Goal: Transaction & Acquisition: Purchase product/service

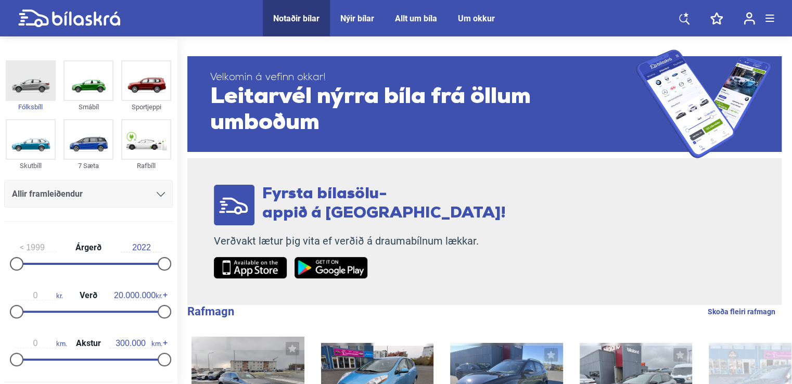
click at [26, 88] on img at bounding box center [31, 80] width 48 height 38
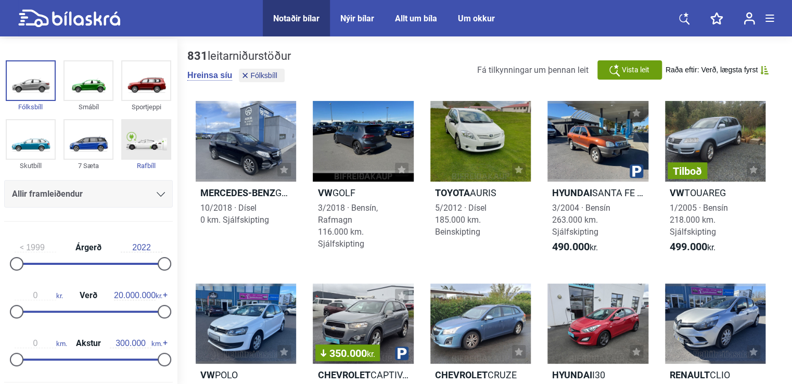
click at [144, 164] on div "Rafbíll" at bounding box center [146, 166] width 50 height 12
checkbox input "true"
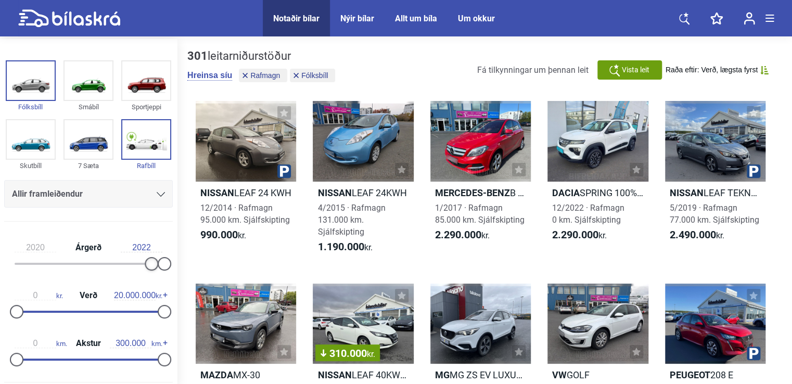
type input "2021"
drag, startPoint x: 19, startPoint y: 263, endPoint x: 171, endPoint y: 280, distance: 152.8
click at [171, 280] on div "2021 Árgerð 2022 0 kr. Verð 20.000.000 kr. 0 km. Akstur 300.000 km." at bounding box center [88, 302] width 177 height 144
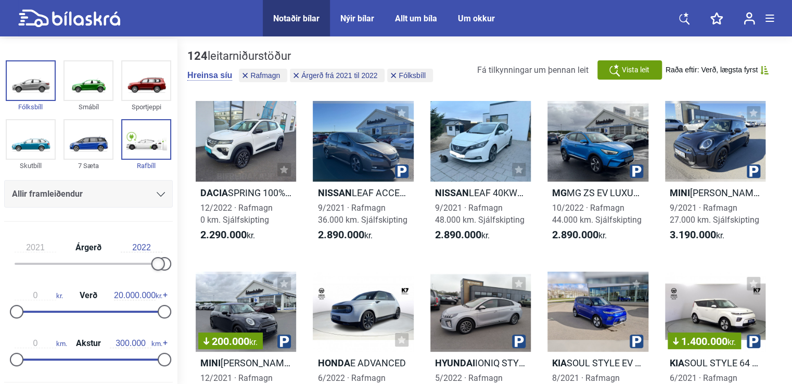
drag, startPoint x: 154, startPoint y: 264, endPoint x: 162, endPoint y: 265, distance: 8.0
click at [162, 265] on div at bounding box center [89, 264] width 148 height 2
drag, startPoint x: 162, startPoint y: 265, endPoint x: 169, endPoint y: 267, distance: 6.9
click at [173, 267] on aside "Fólksbíll Smábíl Sportjeppi Skutbíll 7 Sæta Rafbíll Allir framleiðendur [PERSON…" at bounding box center [88, 212] width 177 height 347
drag, startPoint x: 128, startPoint y: 245, endPoint x: 156, endPoint y: 249, distance: 28.3
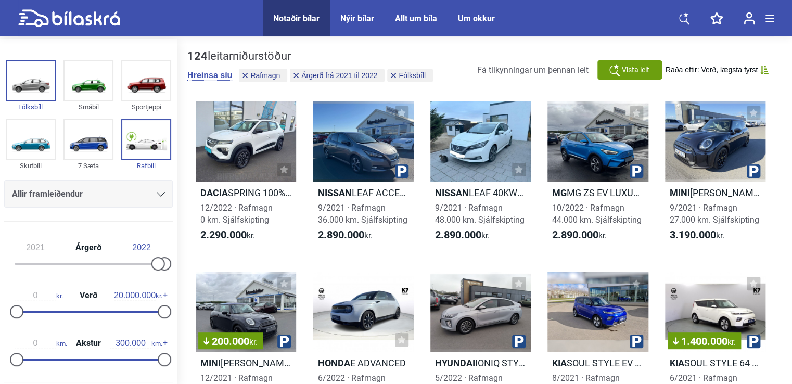
click at [156, 249] on input "2022" at bounding box center [142, 247] width 42 height 9
type input "2022"
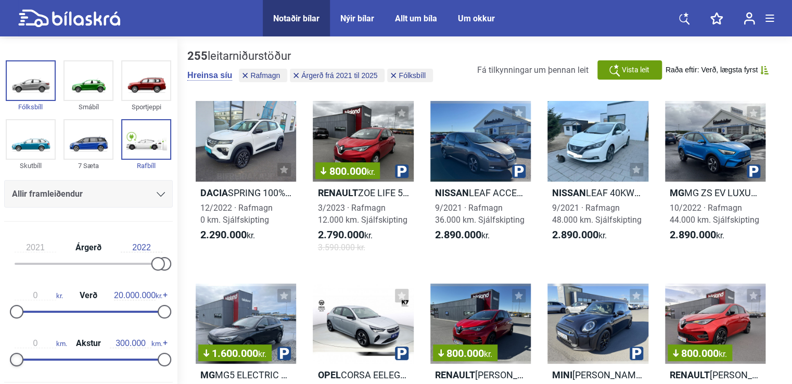
type input "10.000"
drag, startPoint x: 20, startPoint y: 360, endPoint x: 25, endPoint y: 359, distance: 5.9
click at [25, 359] on div at bounding box center [22, 360] width 14 height 14
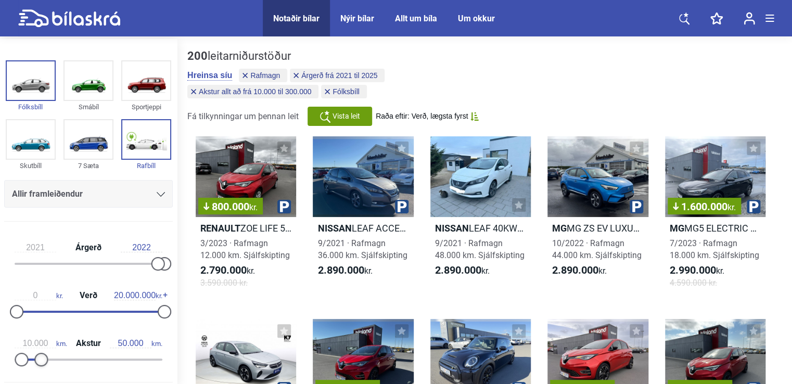
type input "40.000"
drag, startPoint x: 154, startPoint y: 357, endPoint x: 32, endPoint y: 343, distance: 123.5
click at [32, 343] on div "10.000 km. Akstur 40.000 km." at bounding box center [88, 350] width 168 height 48
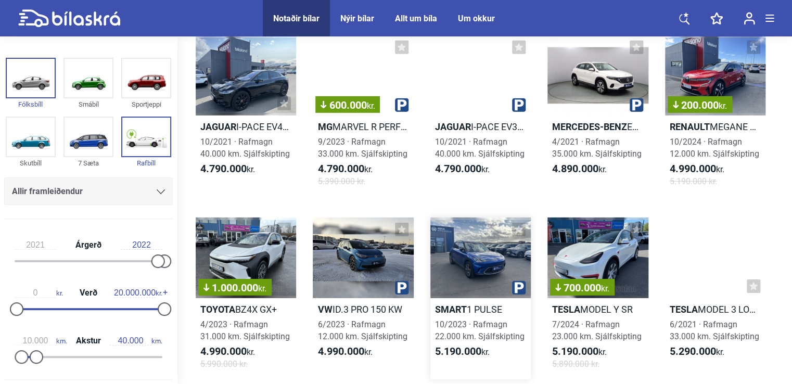
scroll to position [1612, 0]
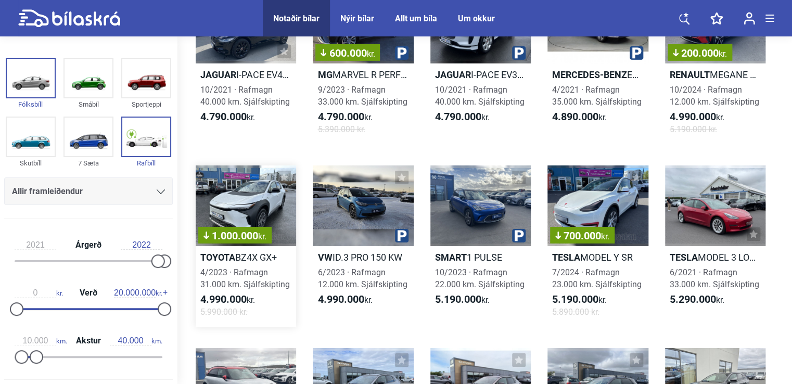
click at [262, 206] on div "1.000.000 kr." at bounding box center [246, 205] width 100 height 81
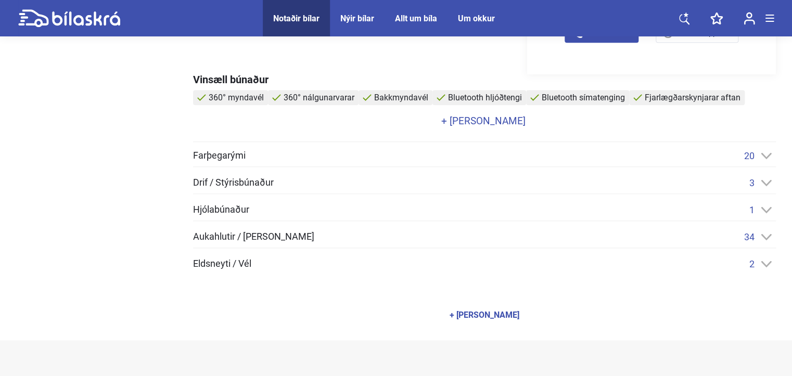
scroll to position [416, 0]
click at [760, 155] on icon at bounding box center [765, 155] width 11 height 7
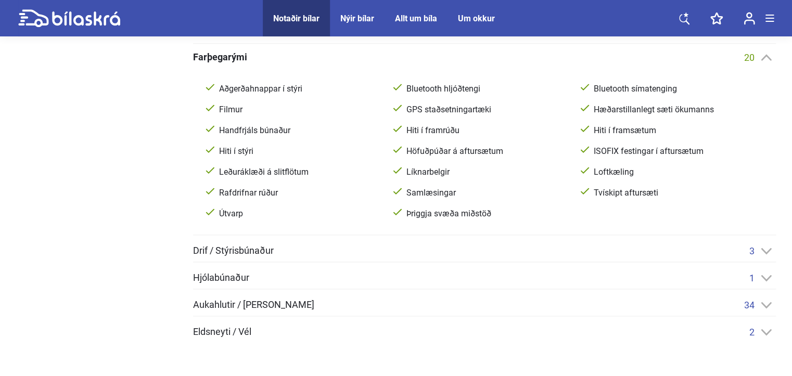
scroll to position [520, 0]
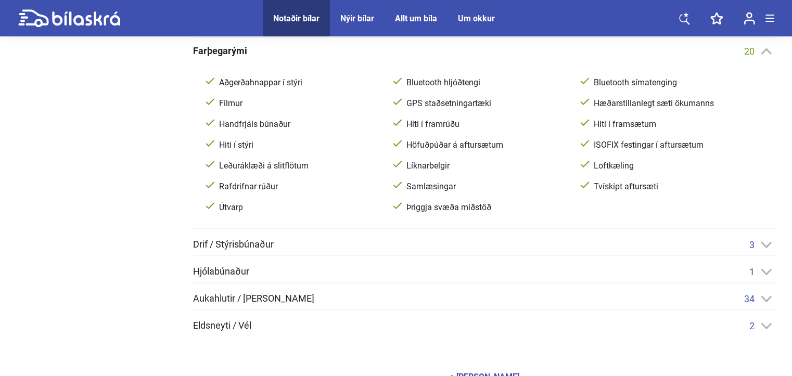
click at [255, 299] on span "Aukahlutir / [PERSON_NAME]" at bounding box center [253, 298] width 121 height 9
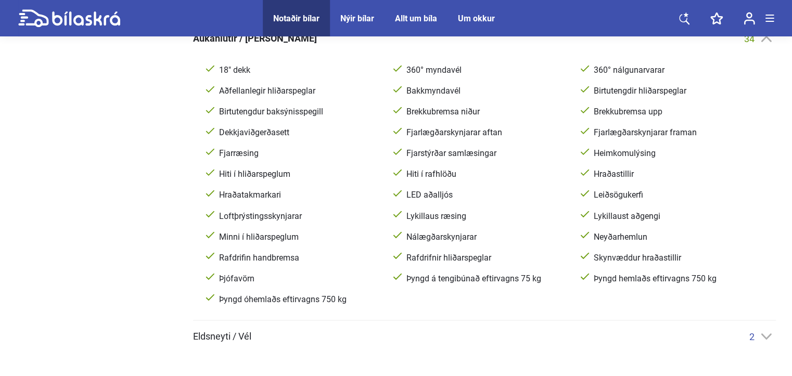
scroll to position [728, 0]
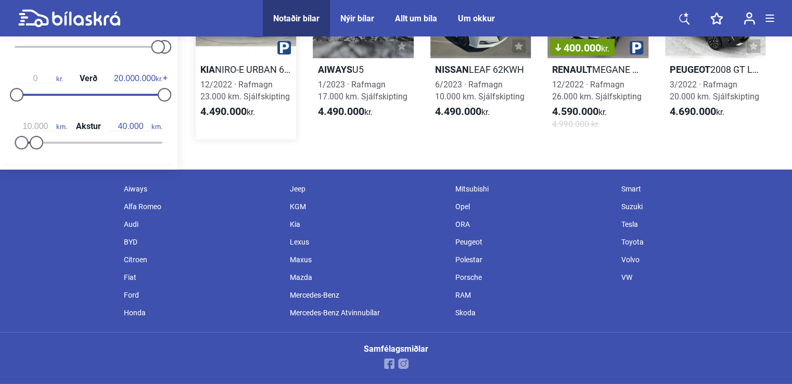
scroll to position [1612, 0]
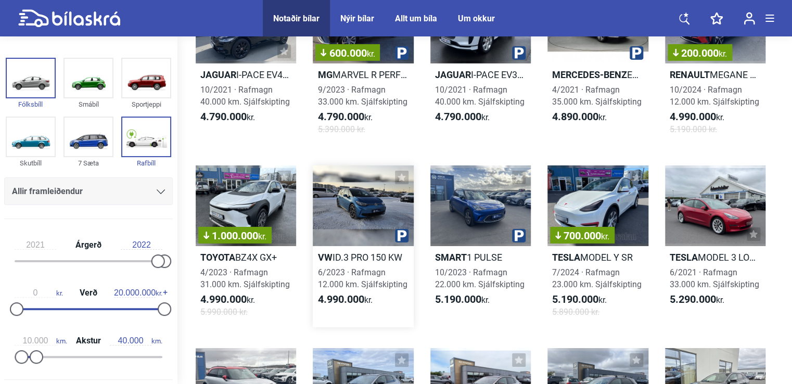
click at [358, 213] on div at bounding box center [363, 205] width 100 height 81
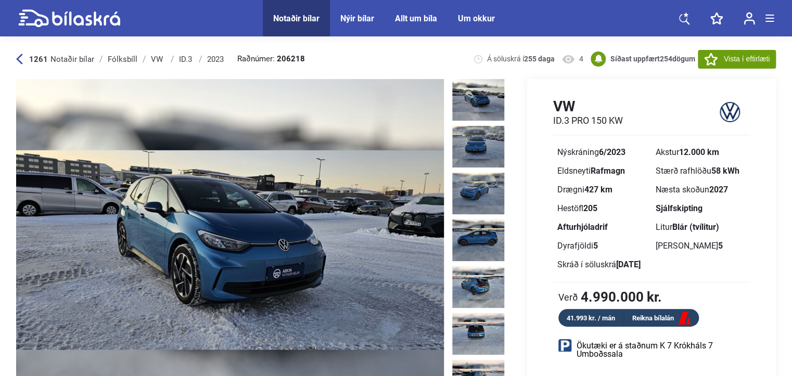
click at [472, 102] on img at bounding box center [478, 100] width 52 height 42
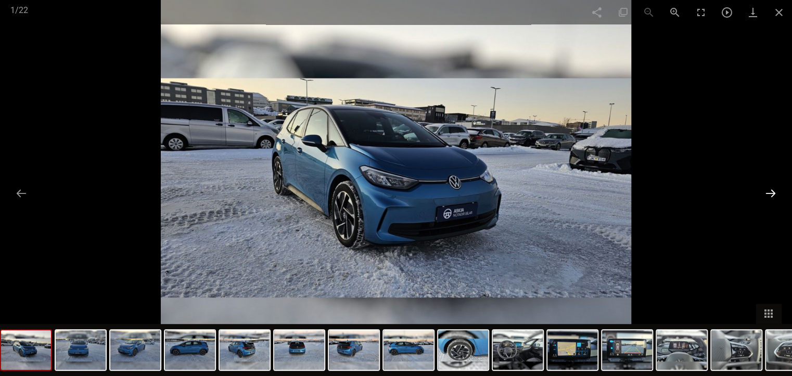
click at [771, 191] on button at bounding box center [770, 193] width 22 height 20
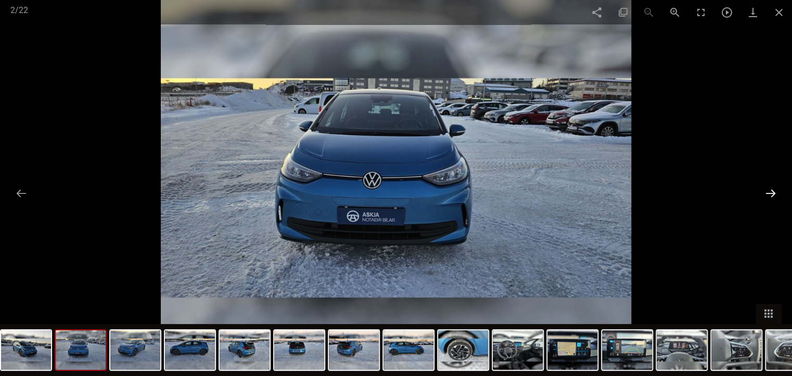
click at [771, 191] on button at bounding box center [770, 193] width 22 height 20
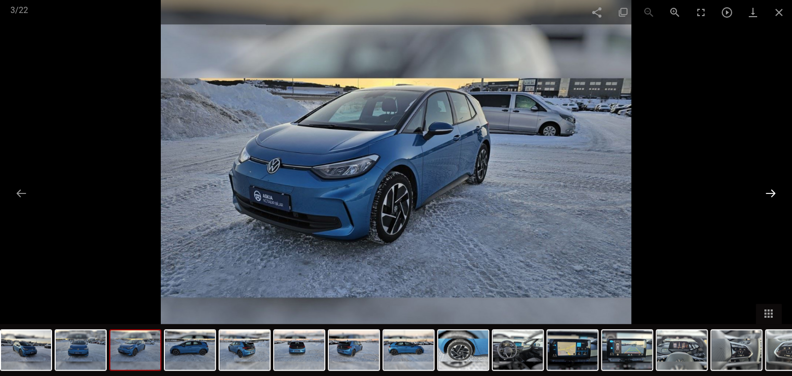
click at [771, 191] on button at bounding box center [770, 193] width 22 height 20
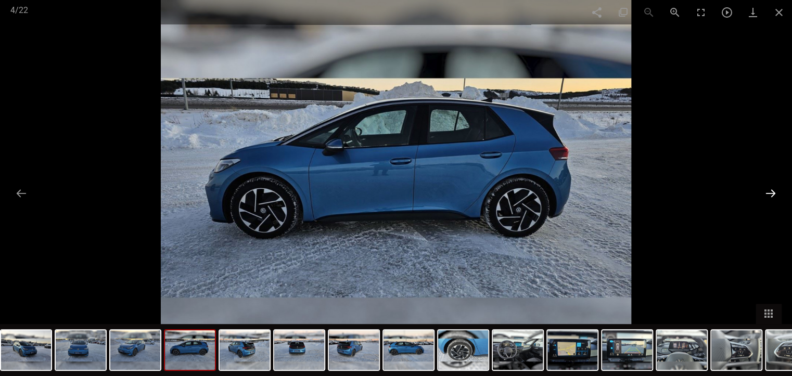
click at [771, 191] on button at bounding box center [770, 193] width 22 height 20
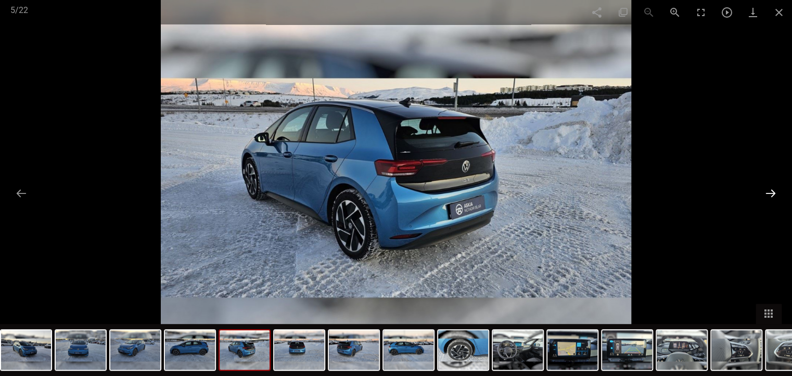
click at [771, 191] on button at bounding box center [770, 193] width 22 height 20
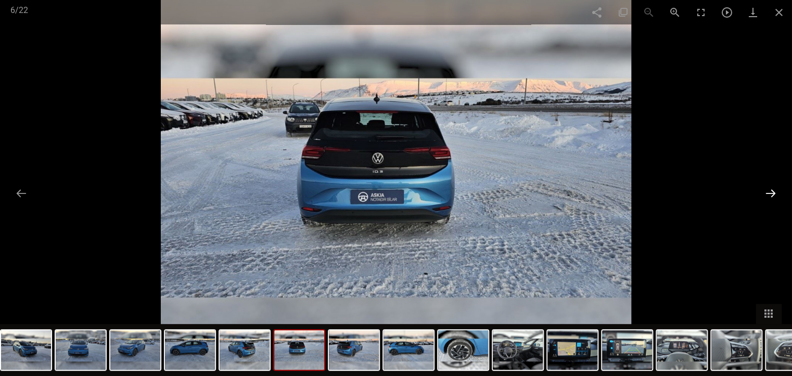
click at [771, 191] on button at bounding box center [770, 193] width 22 height 20
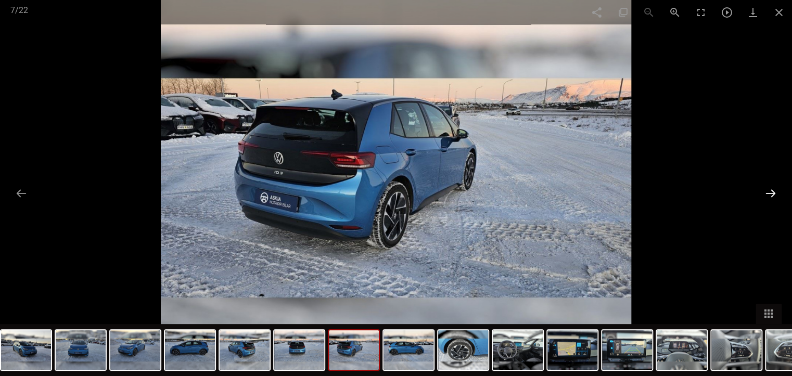
click at [771, 191] on button at bounding box center [770, 193] width 22 height 20
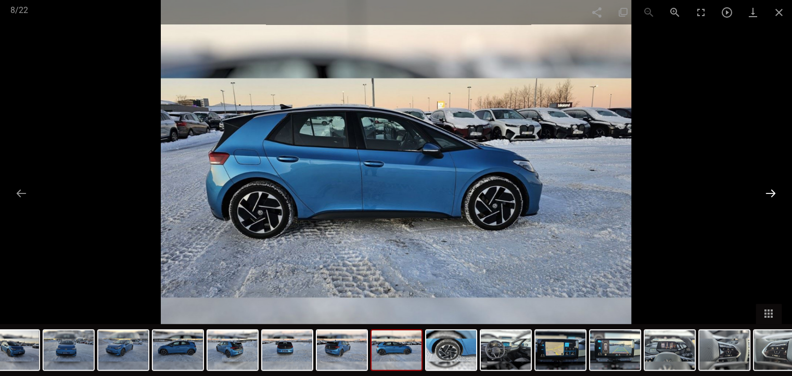
click at [771, 191] on button at bounding box center [770, 193] width 22 height 20
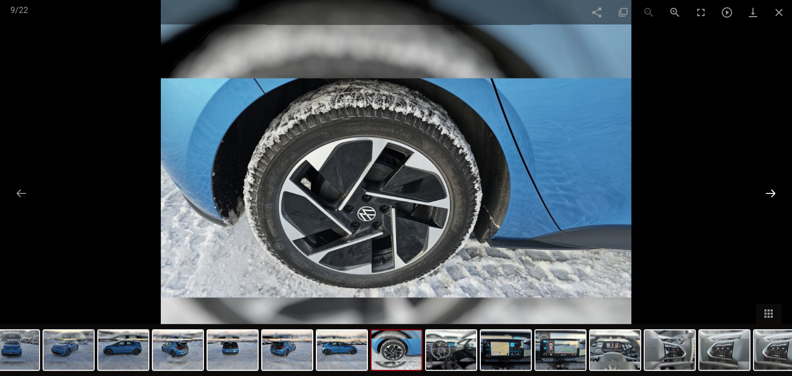
click at [771, 191] on button at bounding box center [770, 193] width 22 height 20
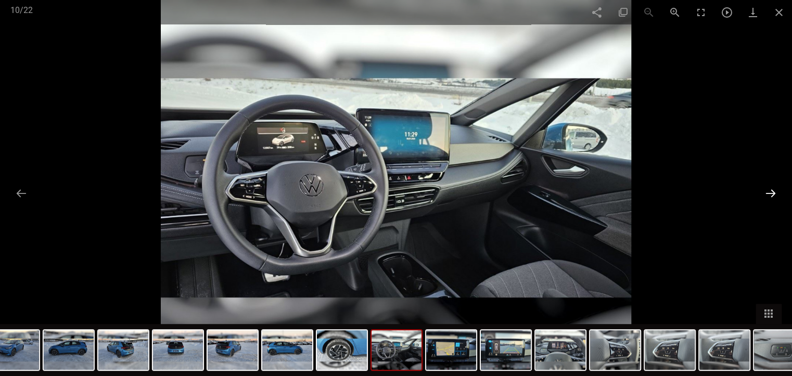
click at [771, 191] on button at bounding box center [770, 193] width 22 height 20
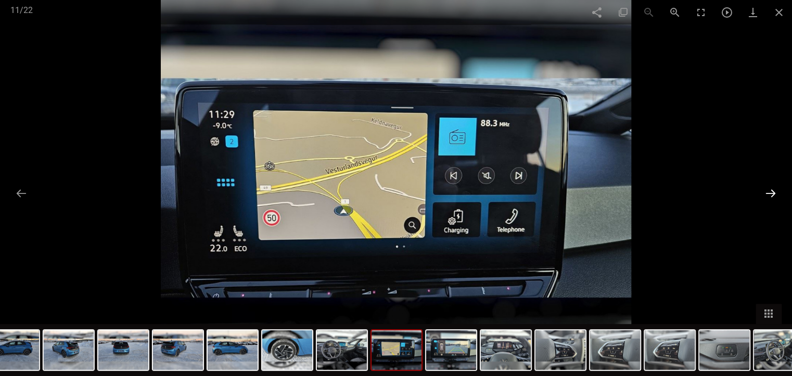
click at [771, 191] on button at bounding box center [770, 193] width 22 height 20
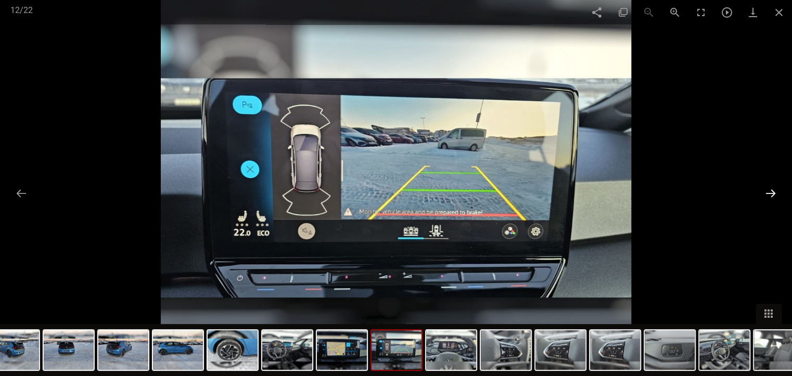
click at [771, 191] on button at bounding box center [770, 193] width 22 height 20
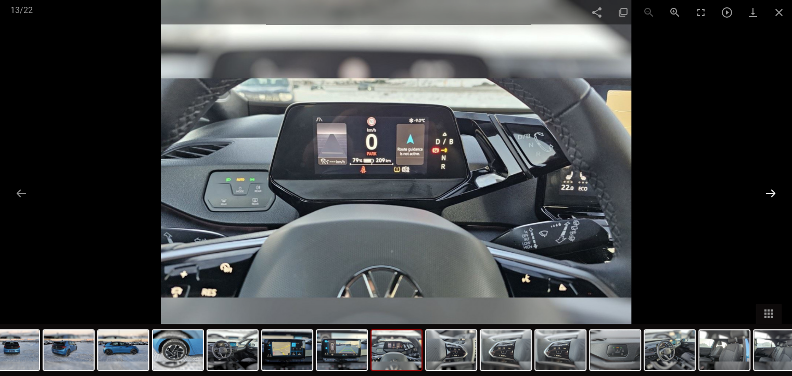
click at [771, 191] on button at bounding box center [770, 193] width 22 height 20
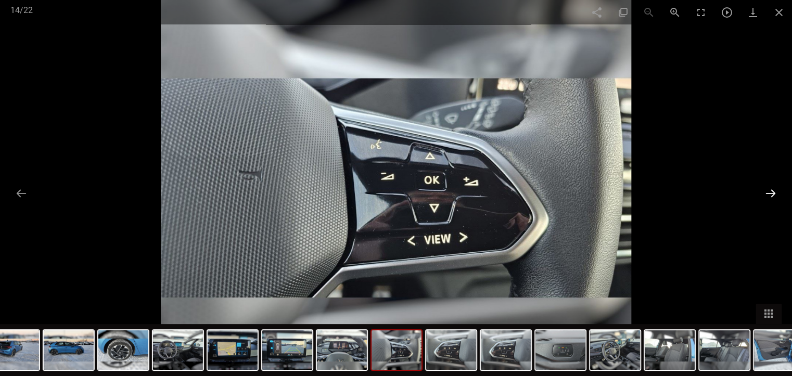
click at [771, 191] on button at bounding box center [770, 193] width 22 height 20
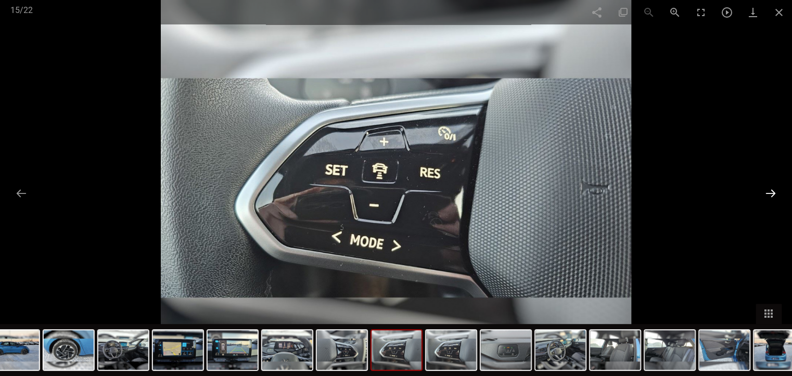
click at [771, 191] on button at bounding box center [770, 193] width 22 height 20
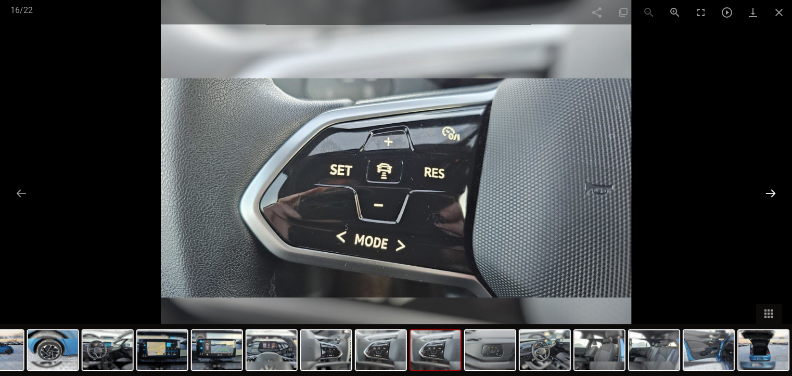
click at [771, 191] on button at bounding box center [770, 193] width 22 height 20
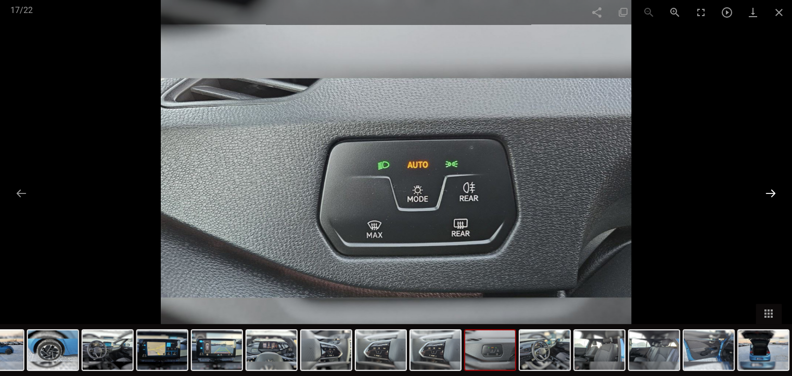
click at [771, 191] on button at bounding box center [770, 193] width 22 height 20
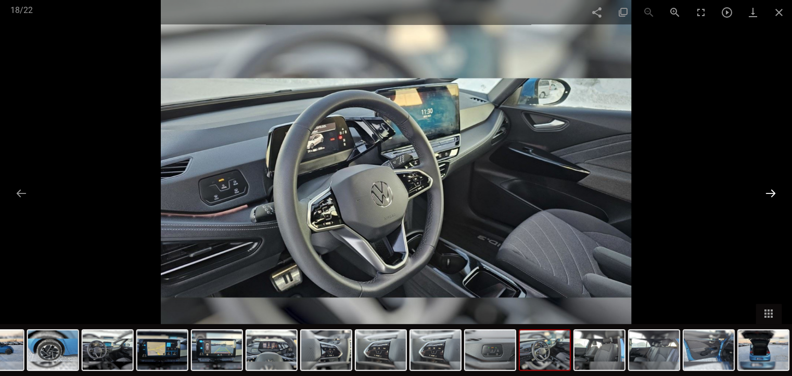
click at [769, 191] on button at bounding box center [770, 193] width 22 height 20
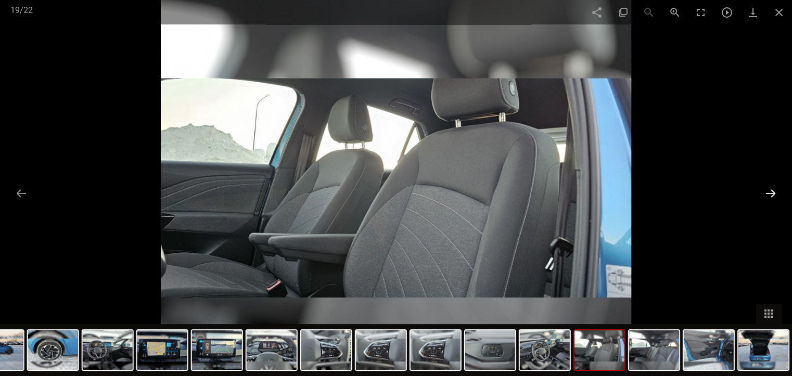
click at [769, 191] on button at bounding box center [770, 193] width 22 height 20
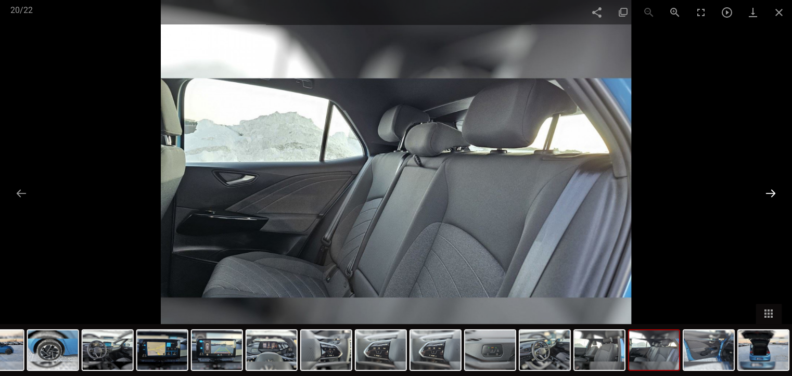
click at [769, 191] on button at bounding box center [770, 193] width 22 height 20
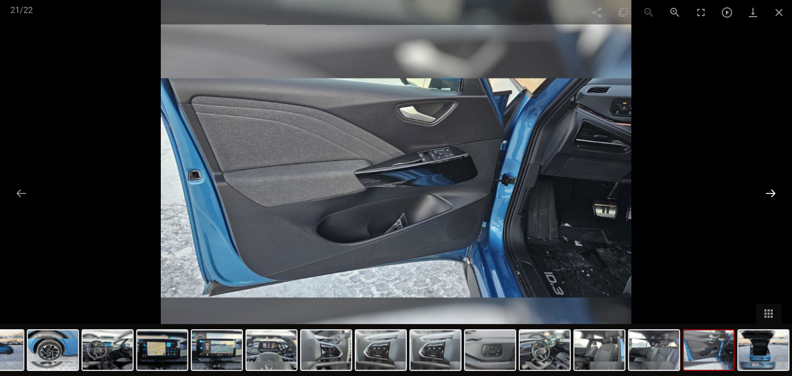
click at [769, 191] on button at bounding box center [770, 193] width 22 height 20
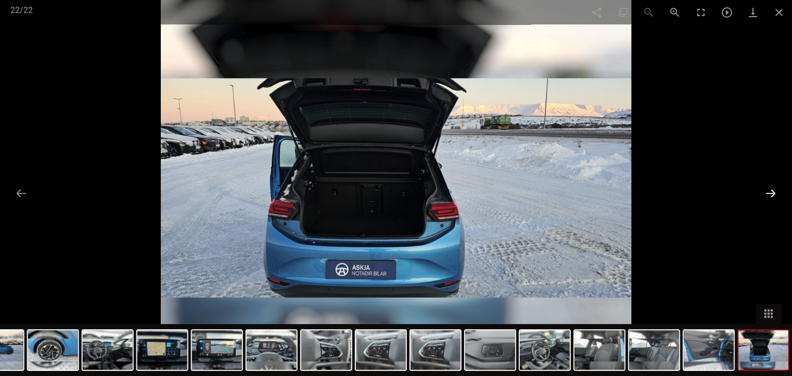
click at [769, 191] on button at bounding box center [770, 193] width 22 height 20
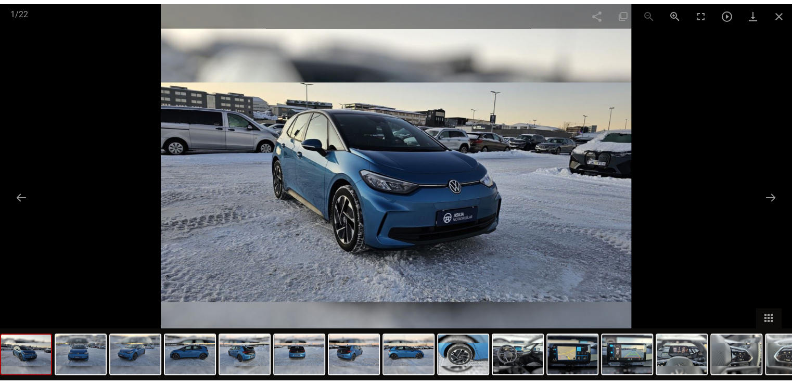
scroll to position [156, 0]
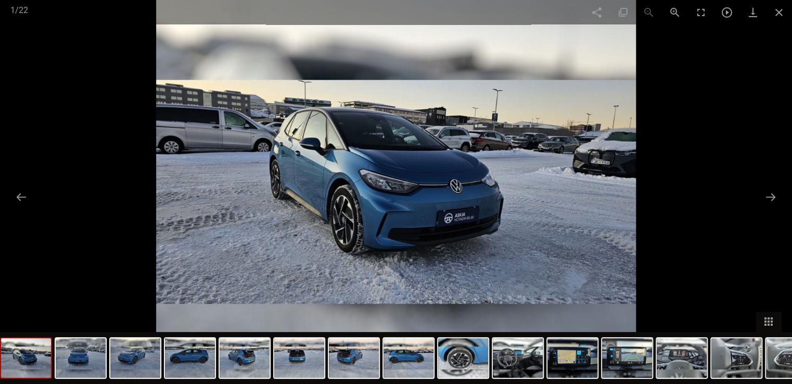
type input "300.000"
type input "0"
type input "1999"
checkbox input "false"
